Goal: Task Accomplishment & Management: Manage account settings

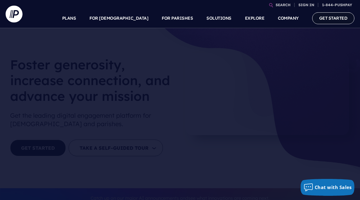
click at [325, 16] on link "GET STARTED" at bounding box center [333, 18] width 43 height 12
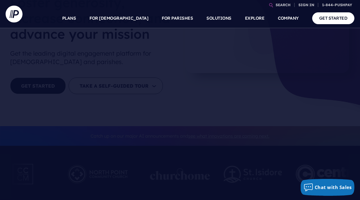
scroll to position [64, 0]
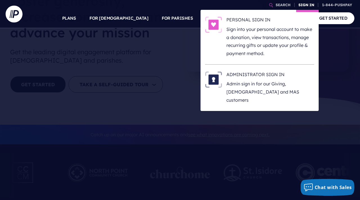
click at [307, 5] on link "SIGN IN" at bounding box center [306, 5] width 20 height 10
click at [256, 24] on h6 "PERSONAL SIGN IN" at bounding box center [271, 21] width 88 height 8
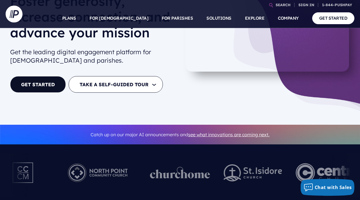
click at [238, 104] on div "Foster generosity, increase connection, and advance your mission Get the leadin…" at bounding box center [180, 45] width 360 height 160
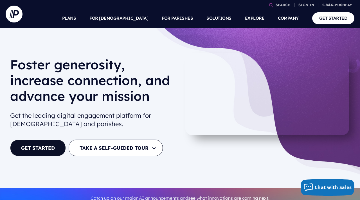
drag, startPoint x: 187, startPoint y: 74, endPoint x: 187, endPoint y: 47, distance: 26.7
click at [187, 47] on div "Foster generosity, increase connection, and advance your mission Get the leadin…" at bounding box center [180, 108] width 360 height 160
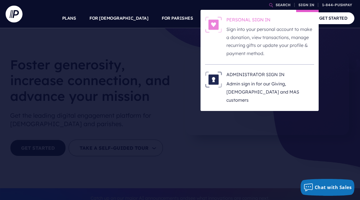
click at [258, 45] on p "Sign into your personal account to make a donation, view transactions, manage r…" at bounding box center [271, 41] width 88 height 32
